Goal: Manage account settings

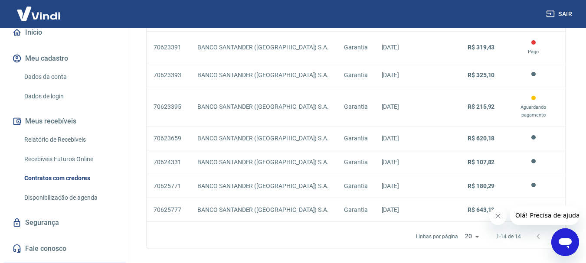
scroll to position [87, 0]
click at [42, 148] on link "Relatório de Recebíveis" at bounding box center [70, 139] width 99 height 18
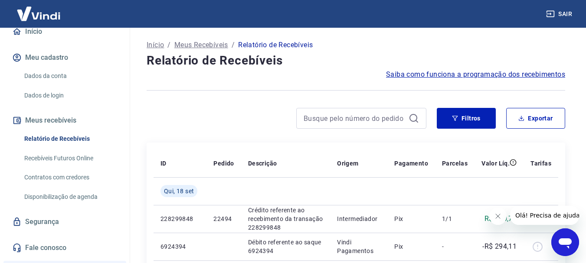
click at [51, 82] on link "Dados da conta" at bounding box center [70, 76] width 99 height 18
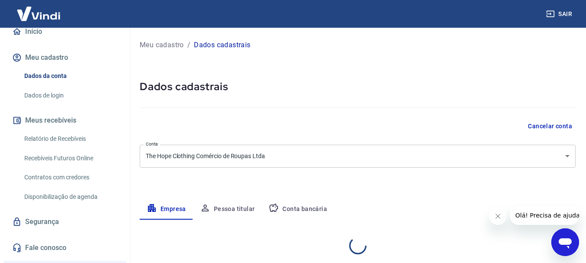
select select "SP"
